Goal: Answer question/provide support

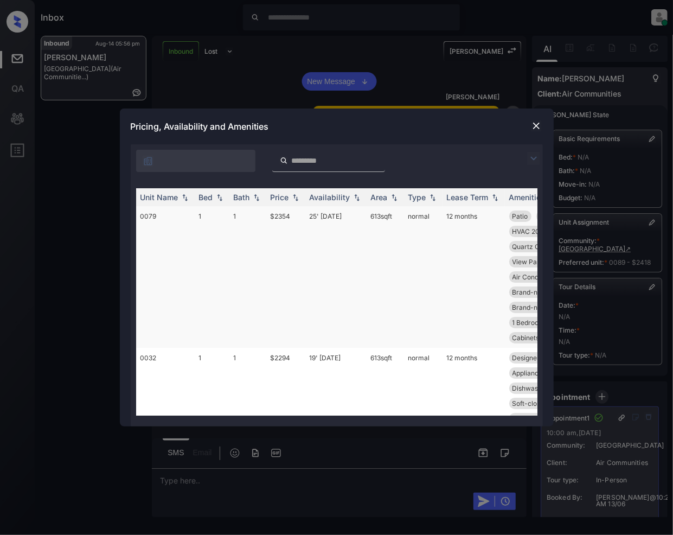
scroll to position [5953, 0]
click at [538, 152] on div at bounding box center [536, 158] width 13 height 13
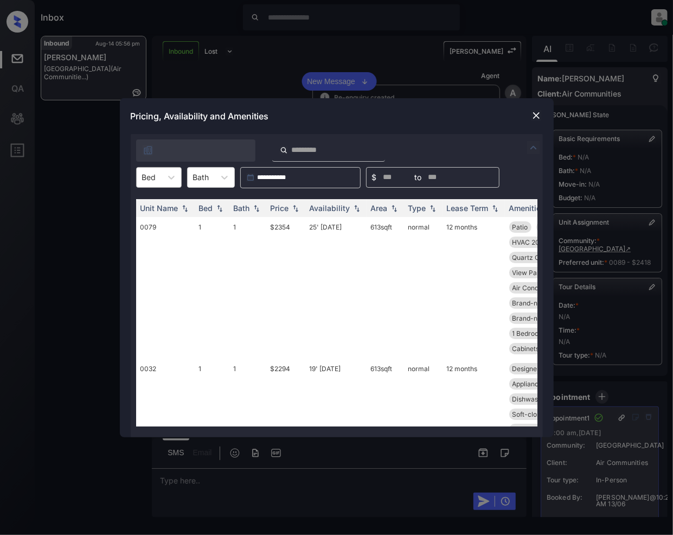
click at [142, 171] on div at bounding box center [149, 176] width 14 height 11
click at [152, 218] on div "2" at bounding box center [159, 224] width 46 height 20
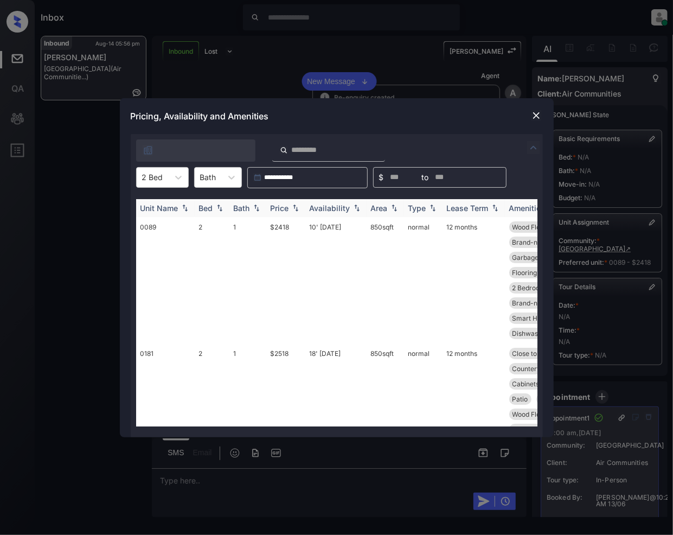
click at [299, 209] on img at bounding box center [295, 208] width 11 height 8
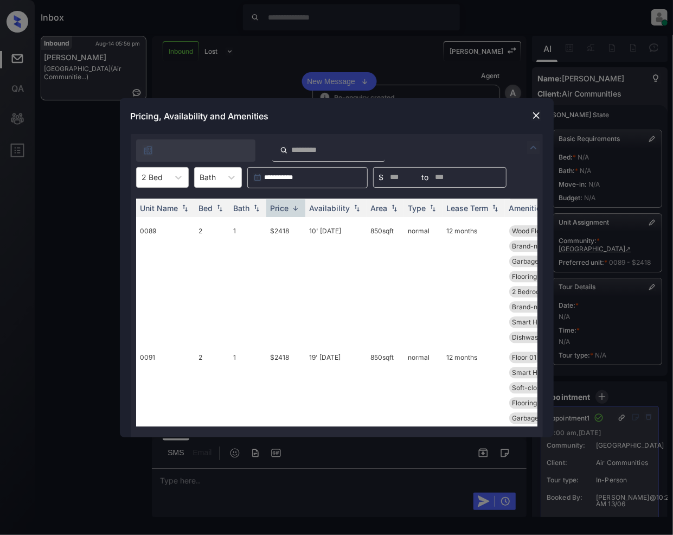
scroll to position [1687, 0]
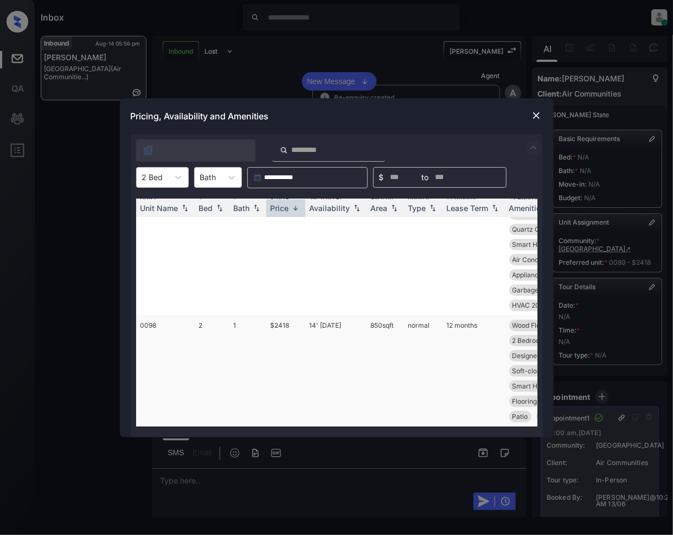
click at [282, 317] on td "$2418" at bounding box center [285, 370] width 39 height 111
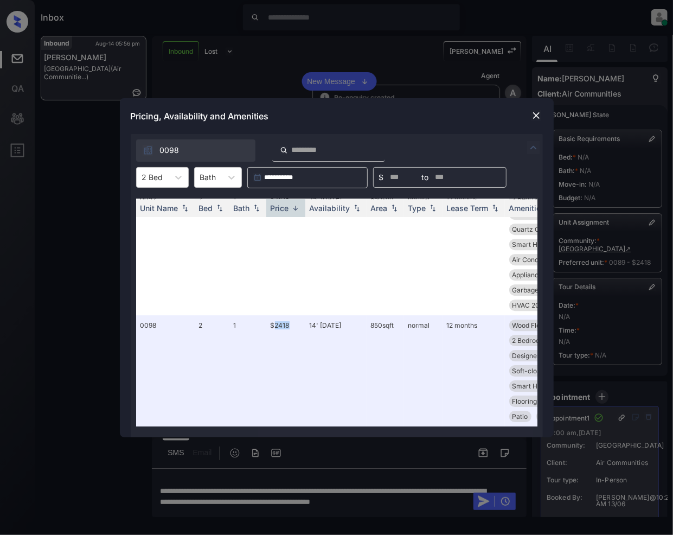
click at [532, 117] on img at bounding box center [536, 115] width 11 height 11
